Goal: Task Accomplishment & Management: Use online tool/utility

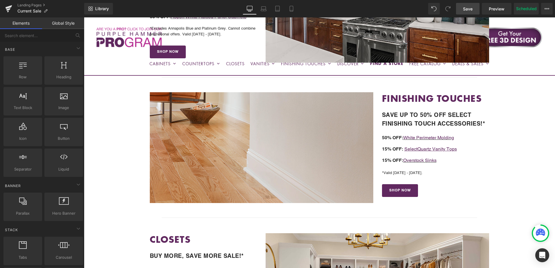
drag, startPoint x: 472, startPoint y: 7, endPoint x: 401, endPoint y: 71, distance: 96.5
click at [472, 7] on span "Save" at bounding box center [468, 9] width 10 height 6
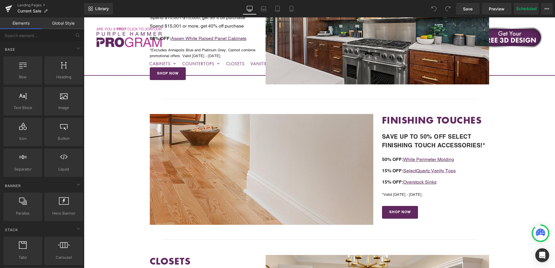
scroll to position [349, 0]
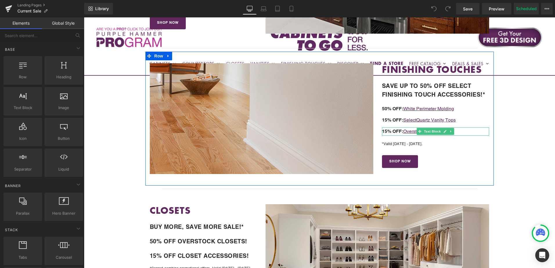
click at [459, 131] on p "15% OFF: Overstock Sinks" at bounding box center [435, 132] width 107 height 8
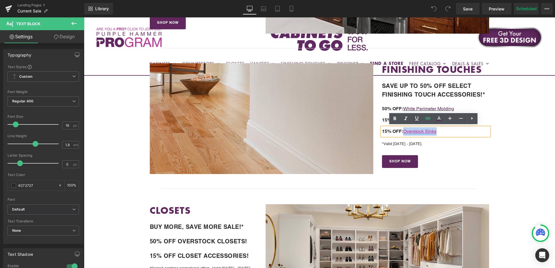
drag, startPoint x: 444, startPoint y: 131, endPoint x: 405, endPoint y: 130, distance: 38.9
click at [405, 130] on p "15% OFF: Overstock Sinks" at bounding box center [435, 132] width 107 height 8
copy link "Overstock Sinks"
click at [84, 17] on div at bounding box center [84, 17] width 0 height 0
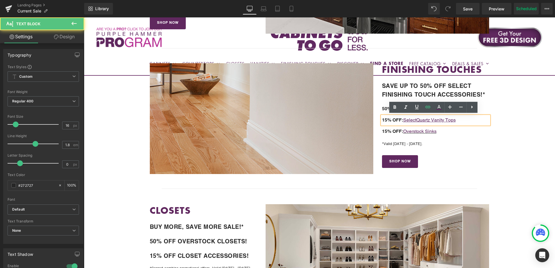
click at [468, 120] on p "15% OFF: Select Quartz Vanity Tops" at bounding box center [435, 120] width 107 height 8
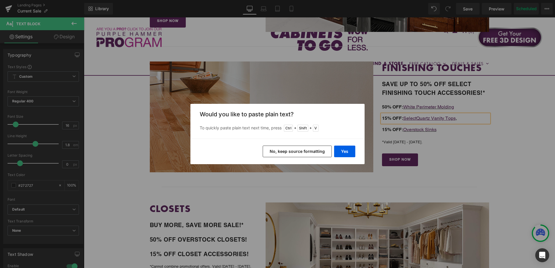
click at [325, 152] on button "No, keep source formatting" at bounding box center [297, 152] width 69 height 12
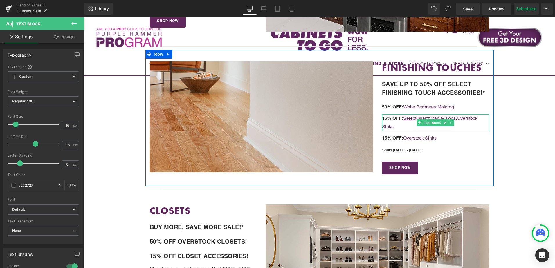
click at [468, 126] on p "15% OFF: Select Quartz Vanity Tops , Overstock Sinks" at bounding box center [435, 122] width 107 height 17
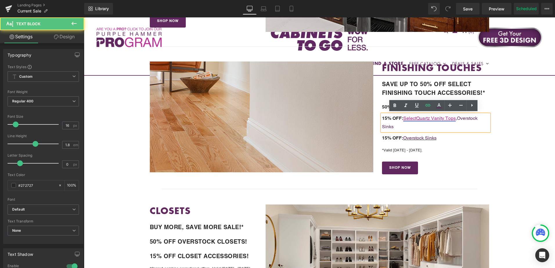
click at [433, 118] on u "Quartz Vanity Tops" at bounding box center [437, 119] width 40 height 6
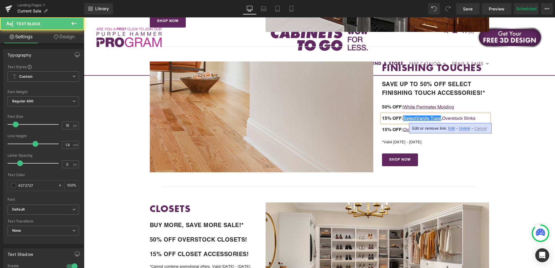
click at [482, 116] on p "15% OFF: Select Vanity Tops , Overstock Sinks" at bounding box center [435, 118] width 107 height 8
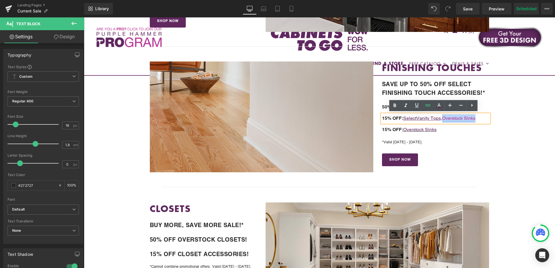
drag, startPoint x: 480, startPoint y: 119, endPoint x: 445, endPoint y: 119, distance: 34.6
click at [445, 119] on p "15% OFF: Select Vanity Tops , Overstock Sinks" at bounding box center [435, 118] width 107 height 8
click at [416, 106] on icon at bounding box center [416, 105] width 3 height 4
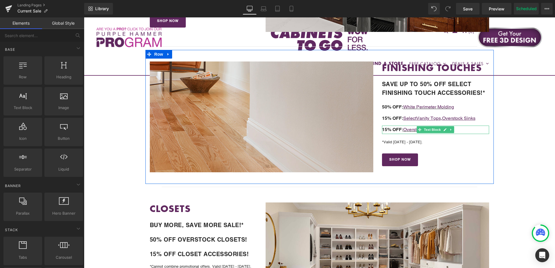
click at [387, 129] on span "15% OFF:" at bounding box center [392, 130] width 21 height 6
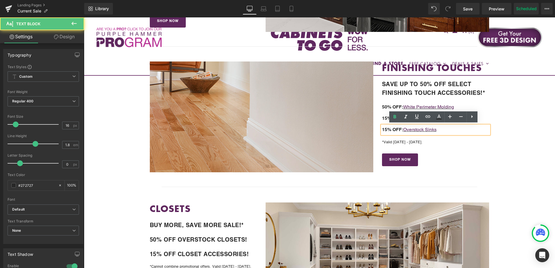
click at [386, 128] on span "15% OFF:" at bounding box center [392, 130] width 21 height 6
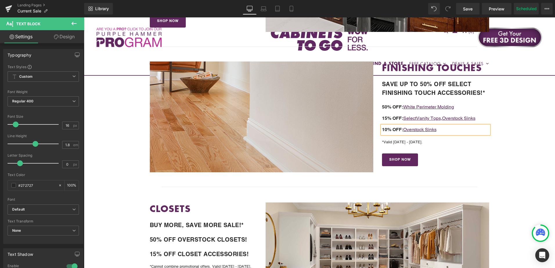
click at [439, 132] on p "10% OFF: Overstock Sinks" at bounding box center [435, 130] width 107 height 8
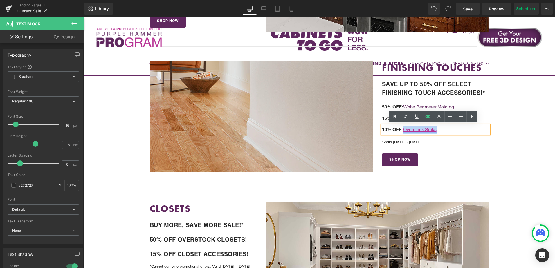
drag, startPoint x: 443, startPoint y: 130, endPoint x: 405, endPoint y: 132, distance: 38.7
click at [405, 132] on p "10% OFF: Overstock Sinks" at bounding box center [435, 130] width 107 height 8
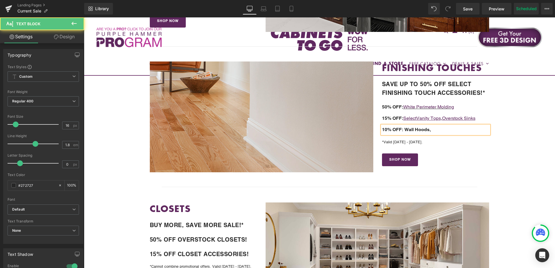
drag, startPoint x: 405, startPoint y: 132, endPoint x: 436, endPoint y: 128, distance: 30.7
click at [436, 128] on p "10% OFF: Wall Hoods," at bounding box center [435, 130] width 107 height 8
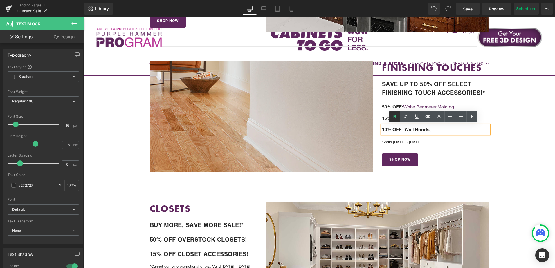
drag, startPoint x: 395, startPoint y: 116, endPoint x: 398, endPoint y: 118, distance: 4.0
click at [395, 116] on icon at bounding box center [395, 116] width 3 height 3
click at [417, 129] on span "10% OFF: Wall Hoods," at bounding box center [405, 130] width 46 height 6
drag, startPoint x: 406, startPoint y: 130, endPoint x: 427, endPoint y: 130, distance: 20.3
click at [427, 130] on span "10% OFF: Wall Hoods," at bounding box center [405, 130] width 46 height 6
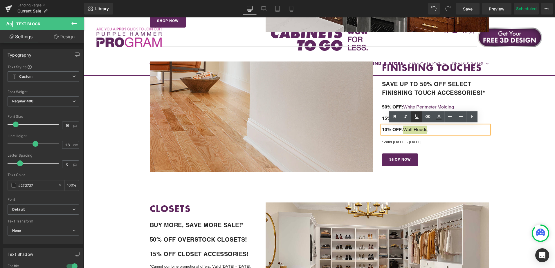
click at [417, 118] on icon at bounding box center [416, 116] width 3 height 4
click at [428, 115] on icon at bounding box center [428, 116] width 7 height 7
click at [411, 142] on input "text" at bounding box center [415, 141] width 89 height 15
paste input "https://cabinetstogo.com/collections/range-hoods"
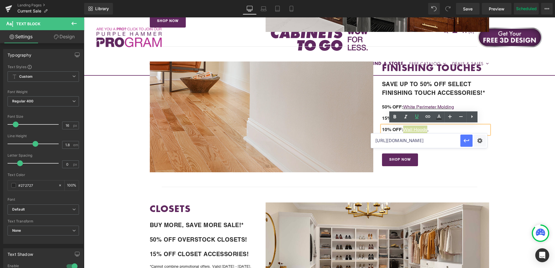
click at [463, 142] on icon "button" at bounding box center [466, 140] width 7 height 7
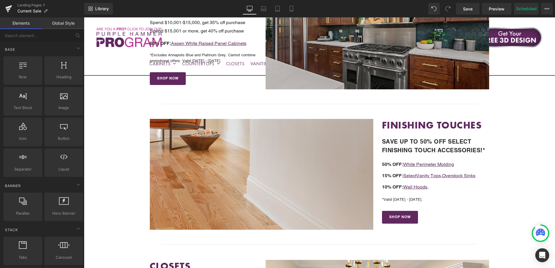
scroll to position [292, 0]
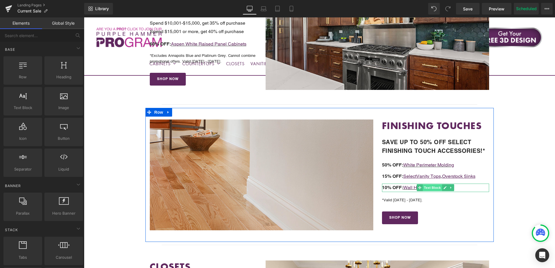
click at [437, 188] on span "Text Block" at bounding box center [432, 187] width 19 height 7
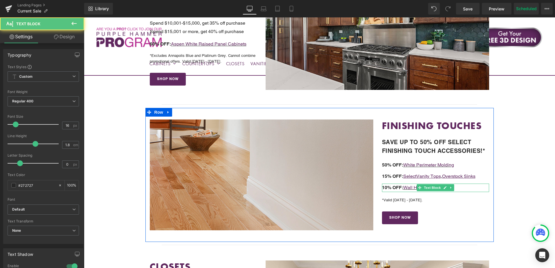
click at [459, 188] on p "10% OFF: Wall Hoods ," at bounding box center [435, 188] width 107 height 8
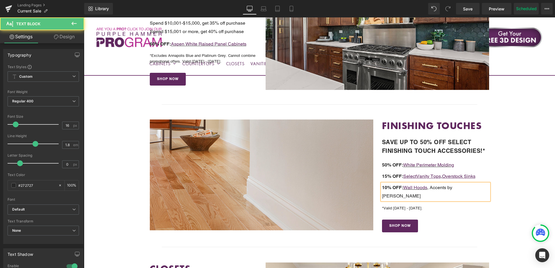
click at [429, 187] on span "10% OFF: Wall Hoods , Accents by Alison" at bounding box center [417, 192] width 70 height 14
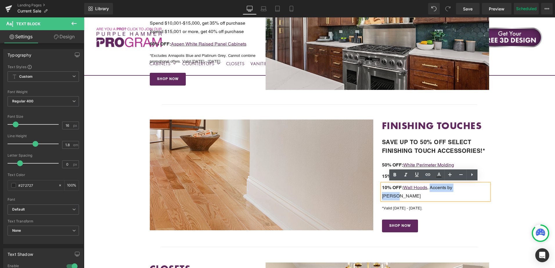
drag, startPoint x: 430, startPoint y: 187, endPoint x: 479, endPoint y: 189, distance: 48.8
click at [479, 189] on p "10% OFF: Wall Hoods , Accents by Alison" at bounding box center [435, 192] width 107 height 17
click at [418, 174] on icon at bounding box center [416, 175] width 3 height 4
click at [428, 174] on icon at bounding box center [428, 175] width 5 height 2
click at [428, 200] on input "text" at bounding box center [415, 199] width 89 height 15
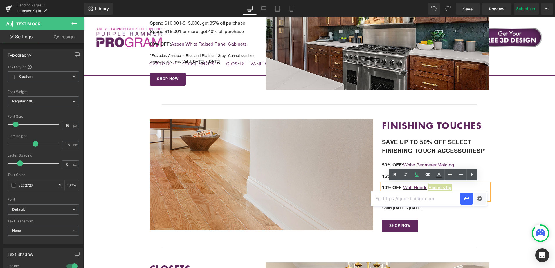
paste input "https://cabinetstogo.com/collections/accents-x-alison-victoria"
type input "https://cabinetstogo.com/collections/accents-x-alison-victoria"
click at [471, 199] on button "button" at bounding box center [467, 199] width 12 height 12
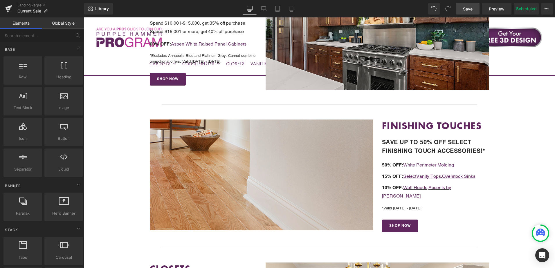
click at [472, 13] on link "Save" at bounding box center [468, 9] width 24 height 12
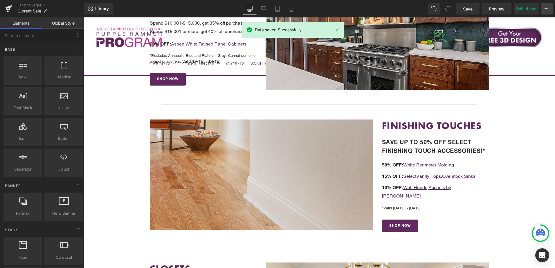
click at [549, 9] on icon at bounding box center [547, 8] width 5 height 5
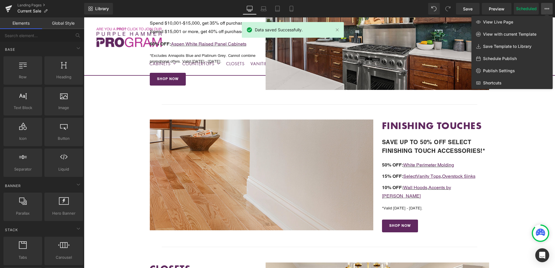
click at [506, 58] on span "Schedule Publish" at bounding box center [500, 58] width 34 height 5
select select
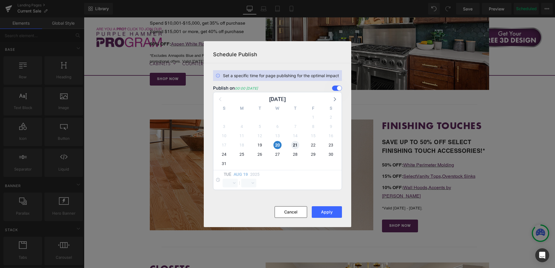
click at [296, 142] on span "21" at bounding box center [295, 145] width 8 height 8
select select "0"
click at [279, 144] on span "20" at bounding box center [278, 145] width 8 height 8
click at [322, 212] on button "Apply" at bounding box center [327, 213] width 30 height 12
